Goal: Information Seeking & Learning: Learn about a topic

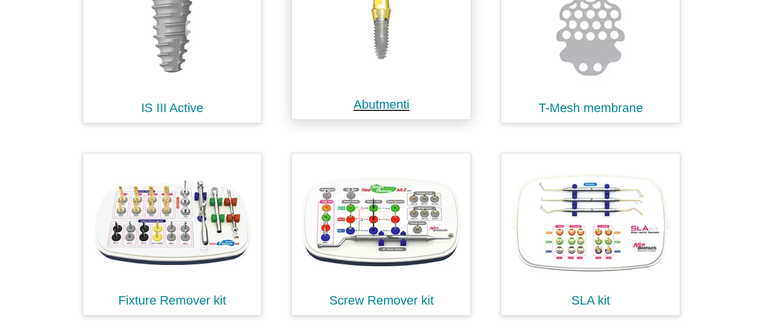
scroll to position [396, 0]
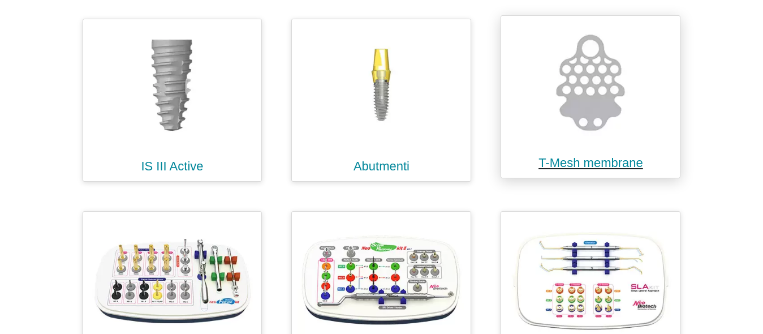
click at [615, 125] on img at bounding box center [590, 82] width 167 height 121
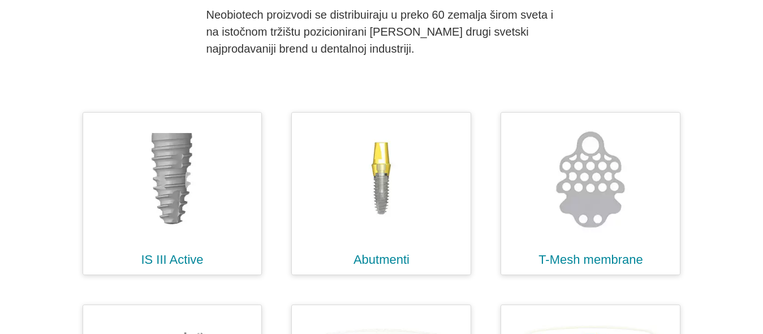
scroll to position [370, 0]
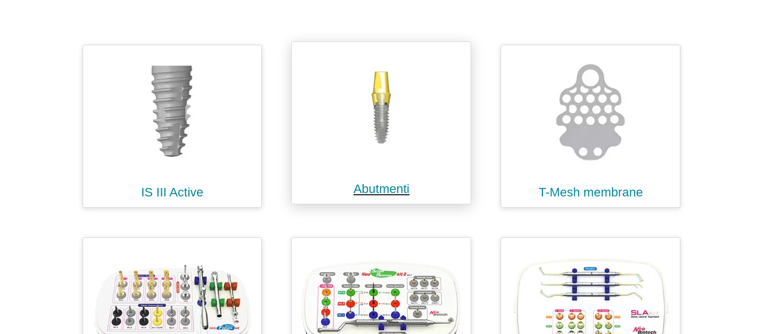
click at [390, 95] on img at bounding box center [381, 108] width 167 height 121
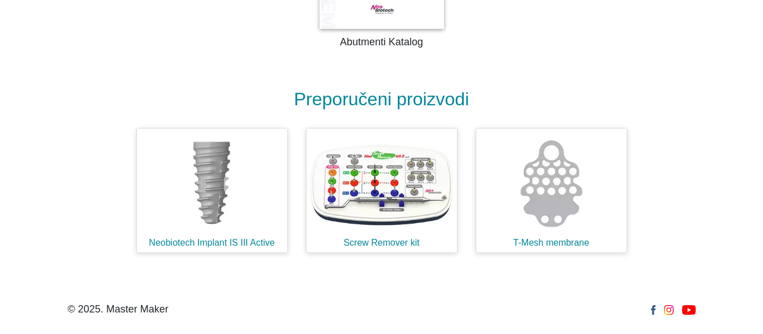
scroll to position [1834, 0]
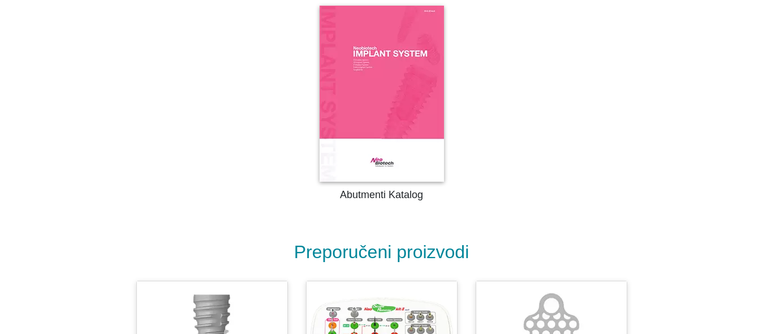
scroll to position [1608, 0]
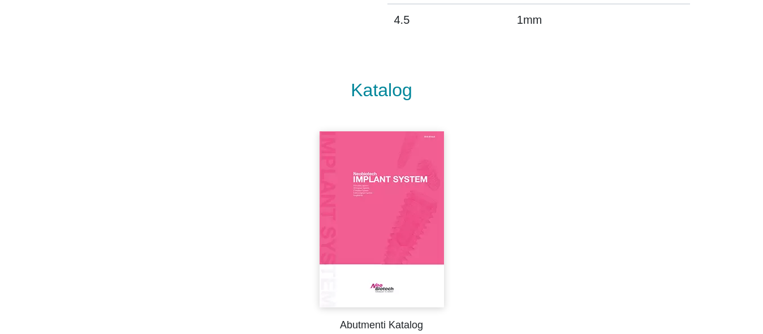
click at [398, 195] on img at bounding box center [382, 219] width 124 height 176
